Goal: Task Accomplishment & Management: Manage account settings

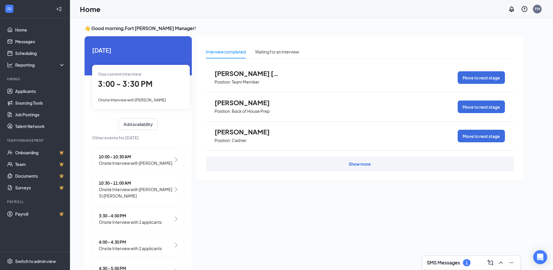
click at [438, 263] on h3 "SMS Messages" at bounding box center [443, 262] width 33 height 6
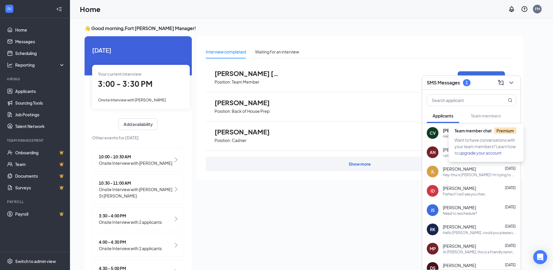
click at [488, 131] on span "Team member chat Premium" at bounding box center [486, 130] width 62 height 5
click at [390, 136] on div "Brenda Mireles Position: Cashier Move to next stage" at bounding box center [360, 135] width 308 height 29
click at [460, 133] on span "Christopher Vera-Mejia" at bounding box center [460, 130] width 34 height 6
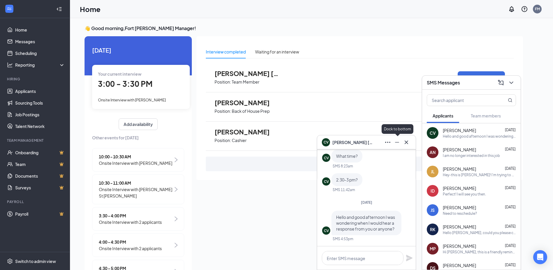
click at [399, 140] on icon "Minimize" at bounding box center [397, 142] width 7 height 7
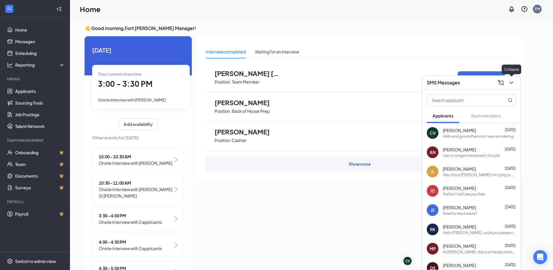
click at [511, 83] on icon "ChevronDown" at bounding box center [511, 82] width 7 height 7
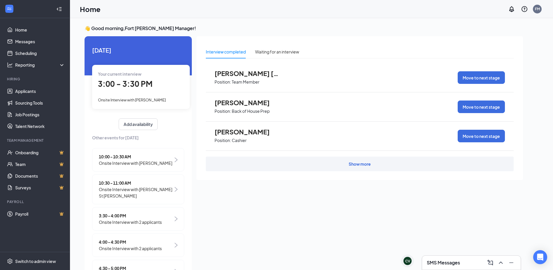
click at [144, 90] on div "3:00 - 3:30 PM" at bounding box center [141, 84] width 86 height 12
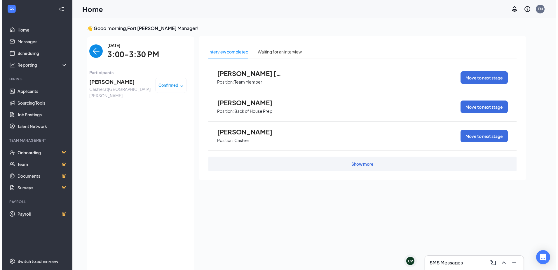
scroll to position [2, 0]
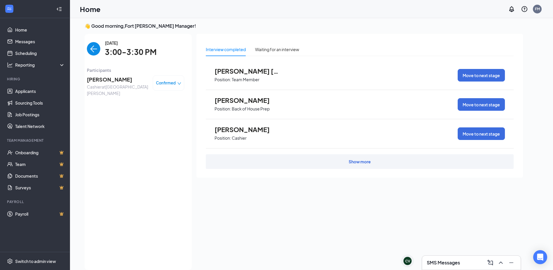
click at [119, 77] on span "Rachel Timberlake" at bounding box center [117, 79] width 61 height 8
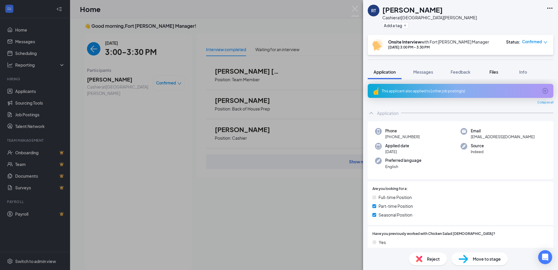
click at [498, 69] on span "Files" at bounding box center [493, 71] width 9 height 5
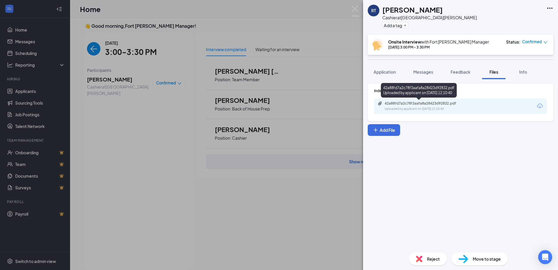
click at [449, 105] on div "42a88fd7a2c78f3aafa8a28423d92832.pdf" at bounding box center [426, 103] width 82 height 5
click at [392, 73] on span "Application" at bounding box center [384, 71] width 22 height 5
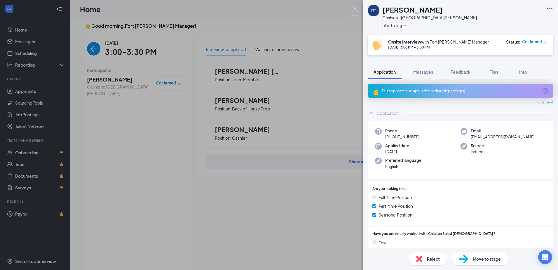
click at [521, 86] on div "This applicant also applied to 1 other job posting(s)" at bounding box center [461, 91] width 186 height 14
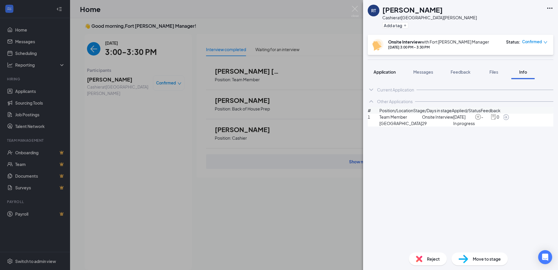
click at [392, 73] on span "Application" at bounding box center [384, 71] width 22 height 5
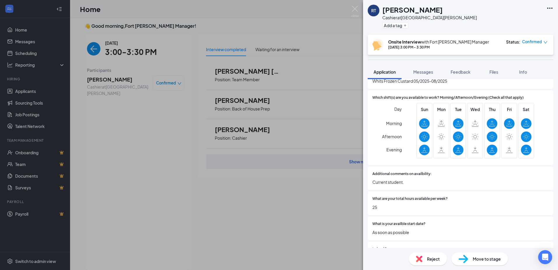
scroll to position [204, 0]
